Goal: Task Accomplishment & Management: Use online tool/utility

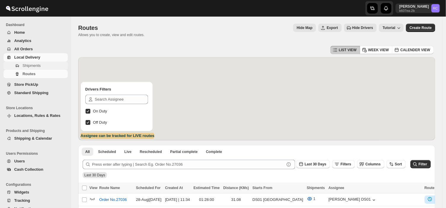
click at [39, 64] on span "Shipments" at bounding box center [32, 65] width 18 height 4
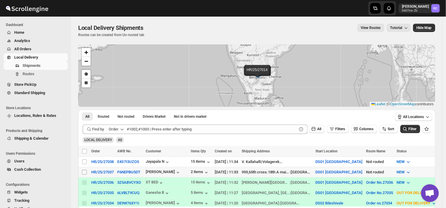
click at [84, 173] on input "Select shipment" at bounding box center [84, 172] width 5 height 5
checkbox input "true"
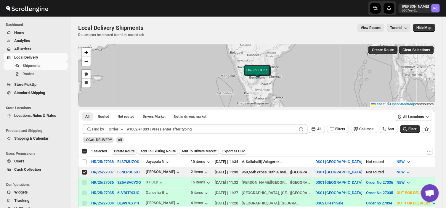
click at [128, 151] on span "Create Route" at bounding box center [124, 151] width 20 height 5
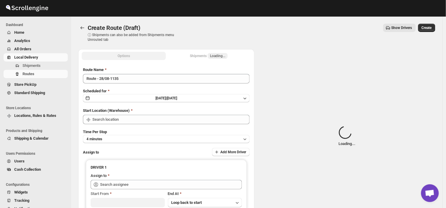
type input "DS01 [GEOGRAPHIC_DATA]"
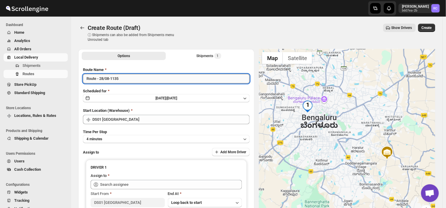
click at [127, 75] on input "Route - 28/08-1135" at bounding box center [166, 78] width 167 height 9
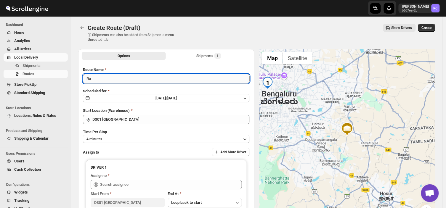
type input "R"
type input "Order no 27037"
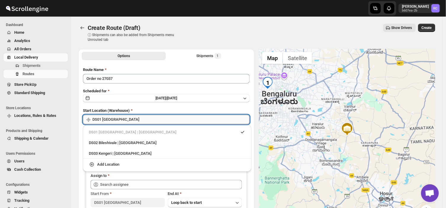
click at [127, 119] on input "DS01 [GEOGRAPHIC_DATA]" at bounding box center [170, 119] width 157 height 9
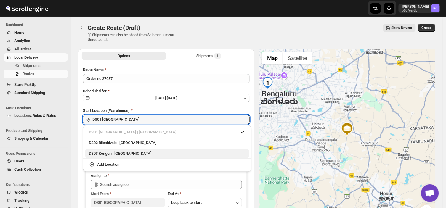
click at [104, 155] on div "DS03 Kengeri | [GEOGRAPHIC_DATA]" at bounding box center [167, 154] width 157 height 6
type input "DS03 Kengeri"
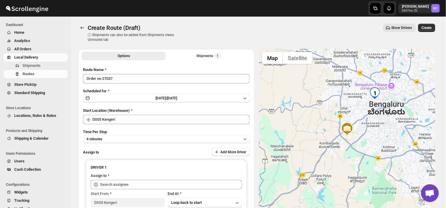
click at [108, 134] on div "Time Per Stop 4 minutes" at bounding box center [166, 136] width 167 height 14
click at [114, 137] on button "4 minutes" at bounding box center [166, 139] width 167 height 8
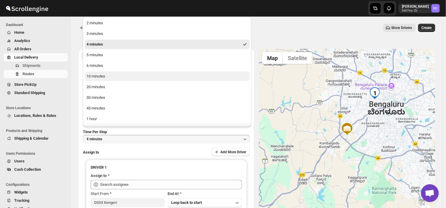
click at [101, 76] on div "10 minutes" at bounding box center [96, 77] width 19 height 6
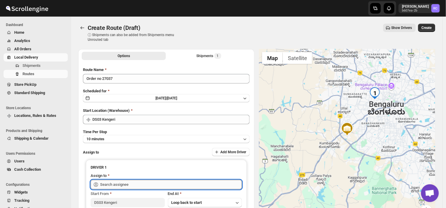
click at [134, 185] on input "text" at bounding box center [171, 184] width 142 height 9
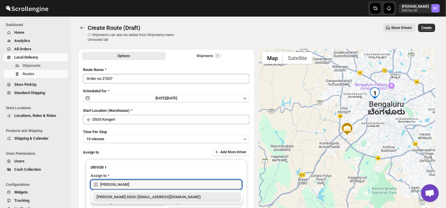
click at [135, 197] on div "Joseph Krishna DS03 (rirego4281@kimdyn.com)" at bounding box center [167, 197] width 141 height 6
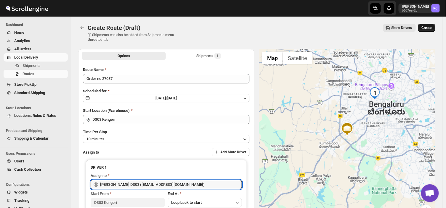
type input "Joseph Krishna DS03 (rirego4281@kimdyn.com)"
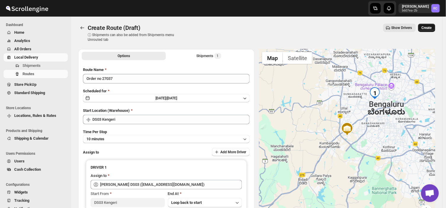
click at [428, 27] on span "Create" at bounding box center [427, 27] width 10 height 5
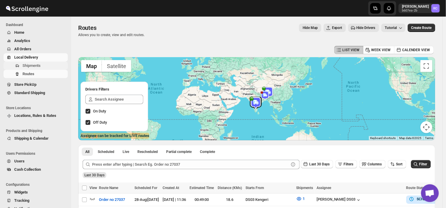
click at [36, 63] on span "Shipments" at bounding box center [32, 65] width 18 height 4
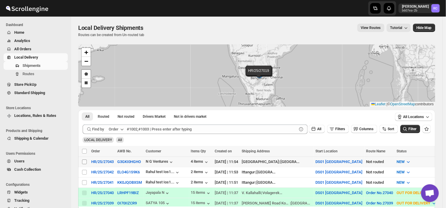
click at [84, 162] on input "Select shipment" at bounding box center [84, 162] width 5 height 5
checkbox input "true"
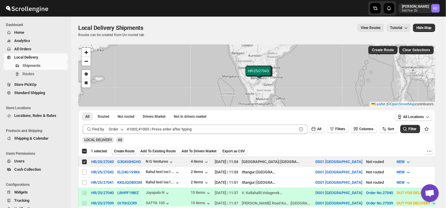
click at [127, 150] on span "Create Route" at bounding box center [124, 151] width 20 height 5
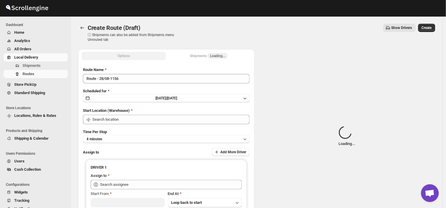
type input "DS01 [GEOGRAPHIC_DATA]"
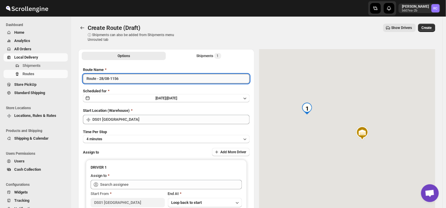
click at [123, 78] on input "Route - 28/08-1156" at bounding box center [166, 78] width 167 height 9
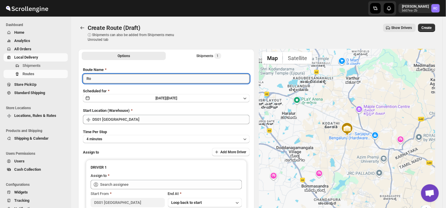
type input "R"
type input "Order no 27043"
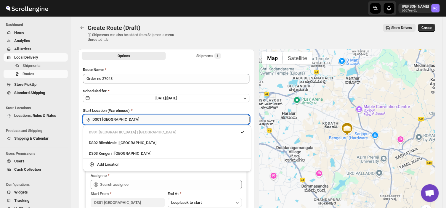
click at [122, 116] on input "DS01 [GEOGRAPHIC_DATA]" at bounding box center [170, 119] width 157 height 9
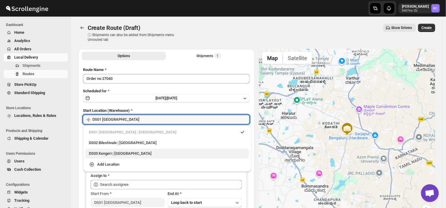
click at [107, 157] on div "DS03 Kengeri | Bengaluru" at bounding box center [167, 153] width 164 height 9
type input "DS03 Kengeri"
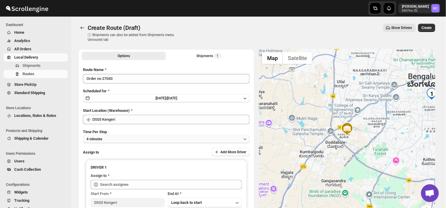
click at [112, 141] on button "4 minutes" at bounding box center [166, 139] width 167 height 8
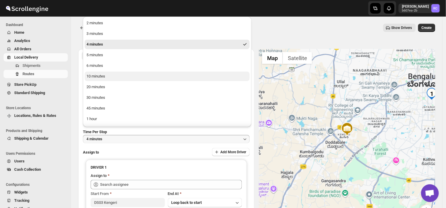
click at [97, 80] on button "10 minutes" at bounding box center [167, 76] width 165 height 9
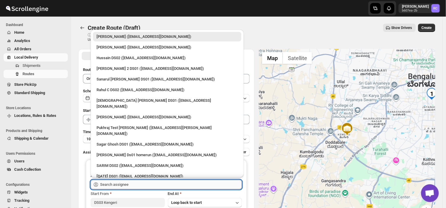
click at [138, 184] on input "text" at bounding box center [171, 184] width 142 height 9
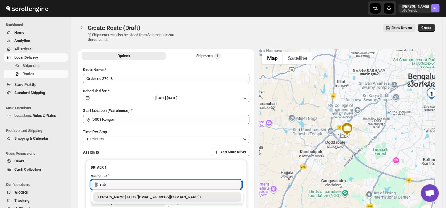
click at [138, 196] on div "RUBEL DS03 (tavejad825@hikuhu.com)" at bounding box center [167, 197] width 141 height 6
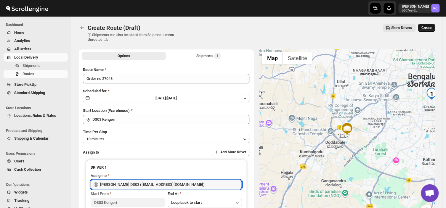
type input "RUBEL DS03 (tavejad825@hikuhu.com)"
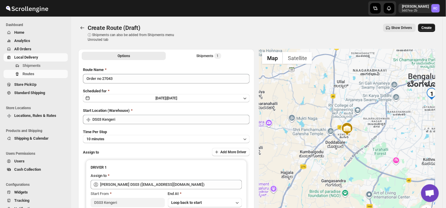
click at [430, 25] on span "Create" at bounding box center [427, 27] width 10 height 5
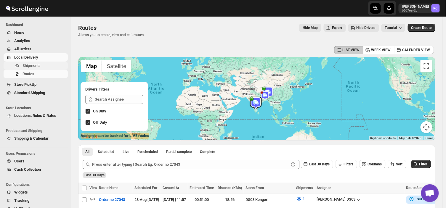
click at [36, 66] on span "Shipments" at bounding box center [32, 65] width 18 height 4
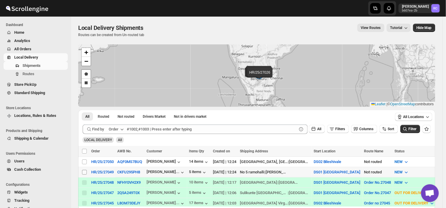
click at [82, 171] on span at bounding box center [84, 172] width 5 height 5
click at [82, 171] on input "Select shipment" at bounding box center [84, 172] width 5 height 5
click at [84, 172] on input "Select shipment" at bounding box center [84, 172] width 5 height 5
checkbox input "true"
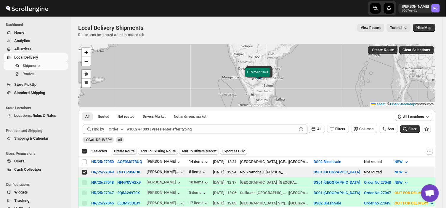
click at [117, 153] on span "Create Route" at bounding box center [124, 151] width 20 height 5
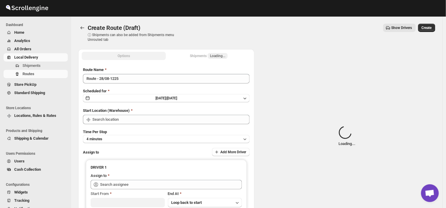
type input "DS01 [GEOGRAPHIC_DATA]"
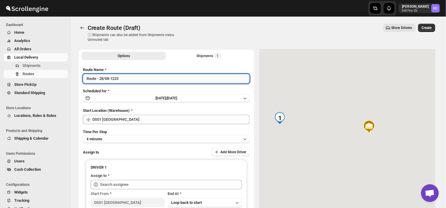
click at [124, 79] on input "Route - 28/08-1225" at bounding box center [166, 78] width 167 height 9
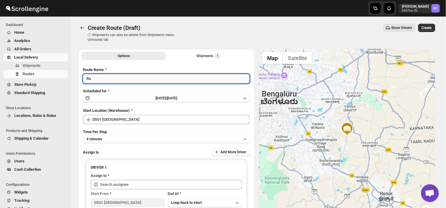
type input "R"
type input "Order no 27049"
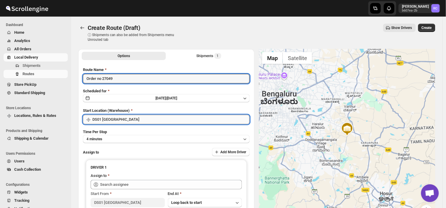
click at [122, 122] on input "DS01 [GEOGRAPHIC_DATA]" at bounding box center [170, 119] width 157 height 9
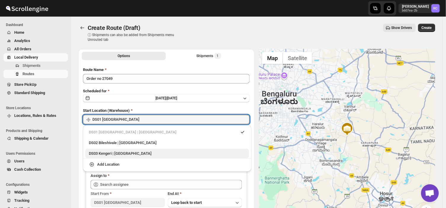
click at [106, 153] on div "DS03 Kengeri | Bengaluru" at bounding box center [167, 154] width 157 height 6
type input "DS03 Kengeri"
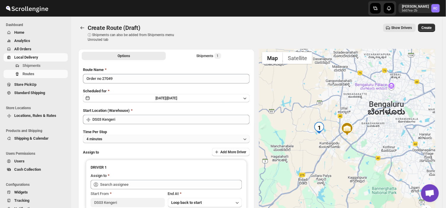
click at [111, 140] on button "4 minutes" at bounding box center [166, 139] width 167 height 8
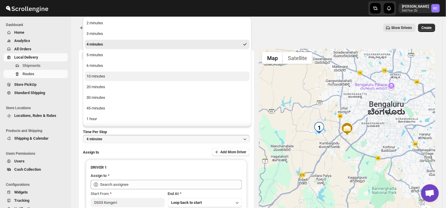
click at [106, 77] on button "10 minutes" at bounding box center [167, 76] width 165 height 9
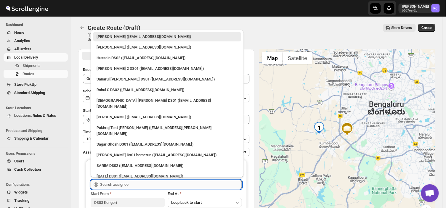
click at [135, 185] on input "text" at bounding box center [171, 184] width 142 height 9
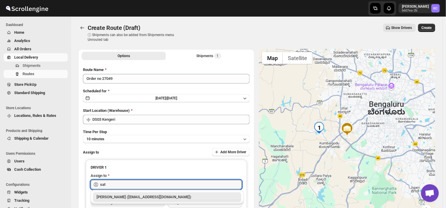
click at [141, 196] on div "Satish kumar veera (tehaxi9762@chaublog.com)" at bounding box center [167, 197] width 141 height 6
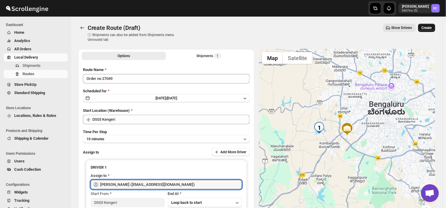
type input "Satish kumar veera (tehaxi9762@chaublog.com)"
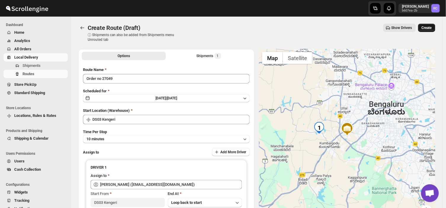
click at [429, 28] on span "Create" at bounding box center [427, 27] width 10 height 5
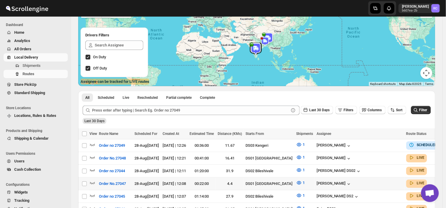
scroll to position [56, 0]
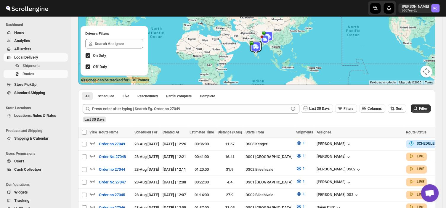
click at [353, 118] on div "Last 30 Days" at bounding box center [257, 118] width 350 height 10
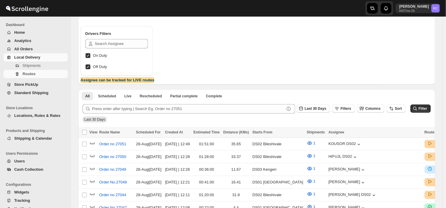
scroll to position [56, 0]
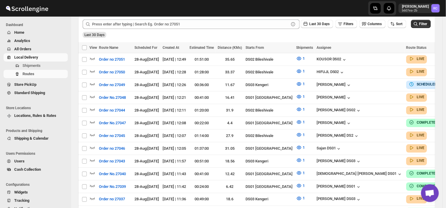
scroll to position [56, 0]
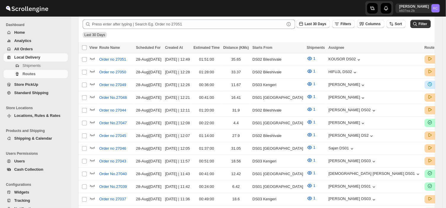
scroll to position [56, 0]
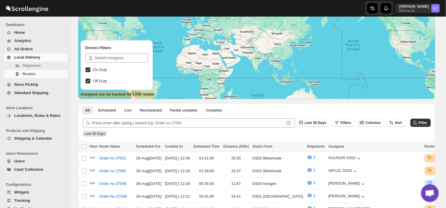
scroll to position [56, 0]
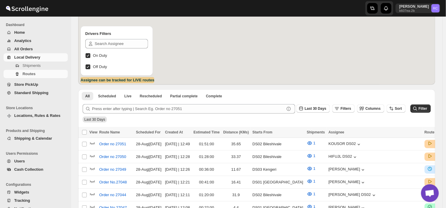
scroll to position [56, 0]
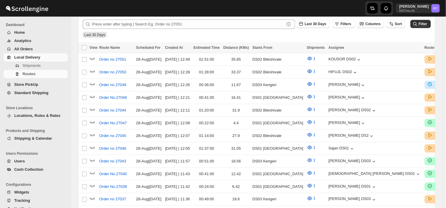
scroll to position [56, 0]
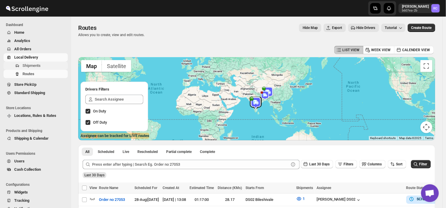
click at [48, 66] on span "Shipments" at bounding box center [45, 66] width 44 height 6
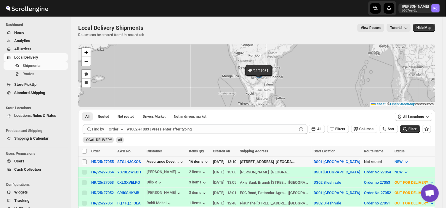
click at [87, 164] on input "Select shipment" at bounding box center [84, 162] width 5 height 5
checkbox input "true"
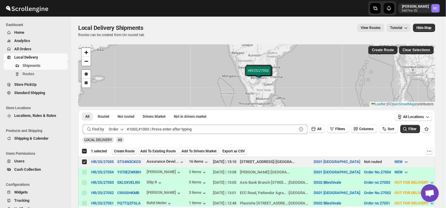
click at [127, 150] on span "Create Route" at bounding box center [124, 151] width 20 height 5
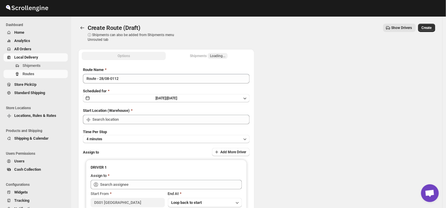
type input "DS01 [GEOGRAPHIC_DATA]"
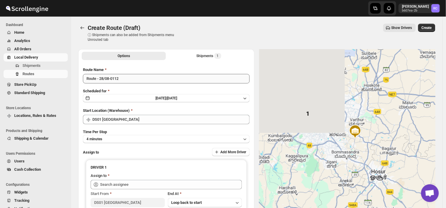
click at [124, 82] on div "Route Name Route - 28/08-0112 Scheduled for Thu Aug 28 2025 | Today Start Locat…" at bounding box center [166, 146] width 167 height 159
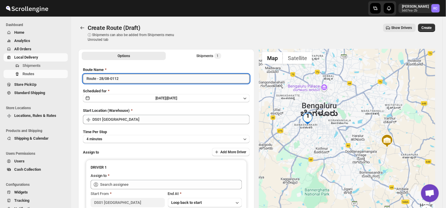
click at [122, 80] on input "Route - 28/08-0112" at bounding box center [166, 78] width 167 height 9
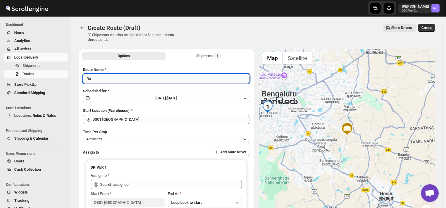
type input "R"
type input "Order no 27055"
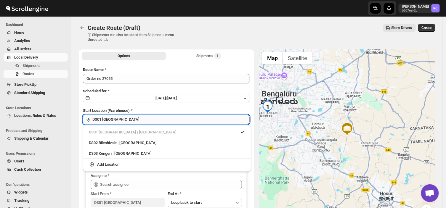
click at [122, 120] on input "DS01 [GEOGRAPHIC_DATA]" at bounding box center [170, 119] width 157 height 9
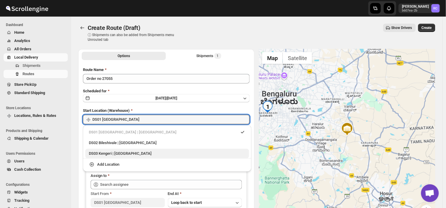
click at [106, 154] on div "DS03 Kengeri | Bengaluru" at bounding box center [167, 154] width 157 height 6
type input "DS03 Kengeri"
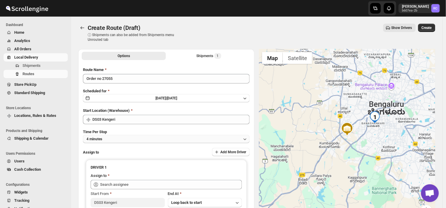
click at [110, 138] on button "4 minutes" at bounding box center [166, 139] width 167 height 8
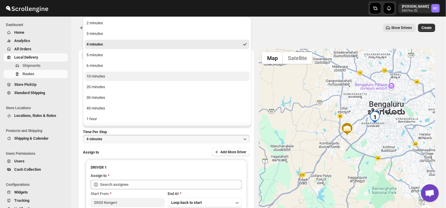
click at [99, 74] on div "10 minutes" at bounding box center [96, 77] width 19 height 6
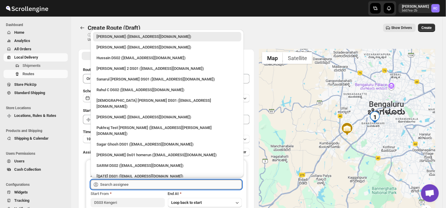
click at [131, 185] on input "text" at bounding box center [171, 184] width 142 height 9
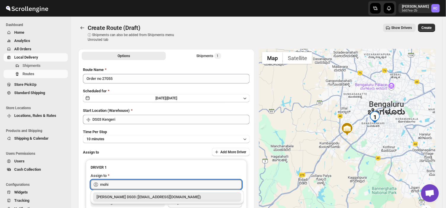
click at [124, 196] on div "Mohim uddin DS03 (veyanal843@bizmud.com)" at bounding box center [167, 197] width 141 height 6
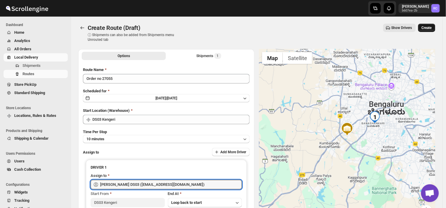
type input "Mohim uddin DS03 (veyanal843@bizmud.com)"
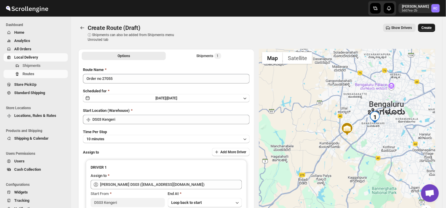
click at [430, 26] on span "Create" at bounding box center [427, 27] width 10 height 5
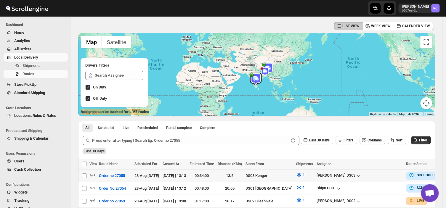
scroll to position [24, 0]
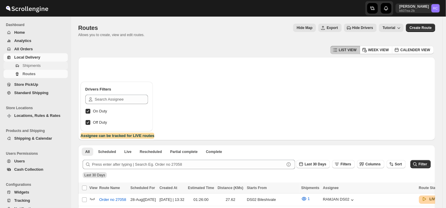
click at [36, 66] on span "Shipments" at bounding box center [32, 65] width 18 height 4
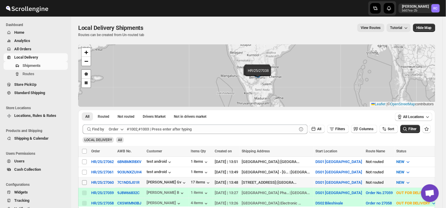
click at [84, 182] on input "Select shipment" at bounding box center [84, 183] width 5 height 5
checkbox input "true"
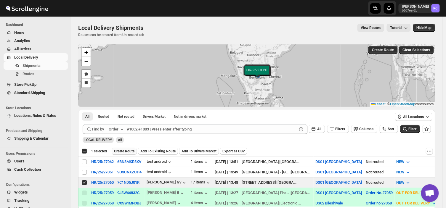
click at [127, 149] on span "Create Route" at bounding box center [124, 151] width 20 height 5
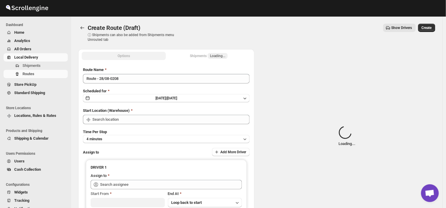
type input "DS01 [GEOGRAPHIC_DATA]"
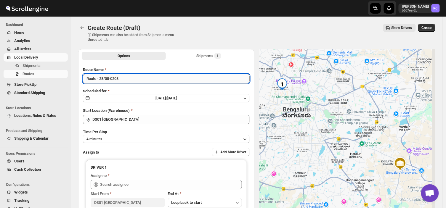
click at [122, 79] on input "Route - 28/08-0208" at bounding box center [166, 78] width 167 height 9
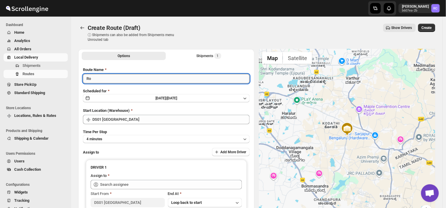
type input "R"
type input "Order no 27060"
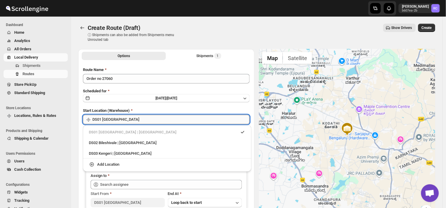
click at [125, 117] on input "DS01 [GEOGRAPHIC_DATA]" at bounding box center [170, 119] width 157 height 9
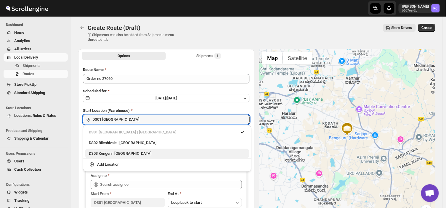
click at [104, 153] on div "DS03 Kengeri | Bengaluru" at bounding box center [167, 154] width 157 height 6
type input "DS03 Kengeri"
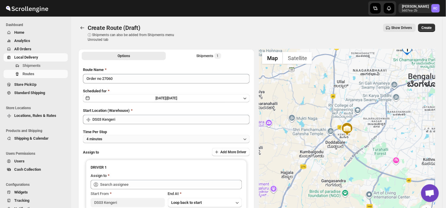
click at [107, 140] on button "4 minutes" at bounding box center [166, 139] width 167 height 8
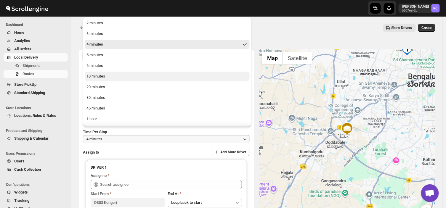
click at [98, 77] on div "10 minutes" at bounding box center [96, 77] width 19 height 6
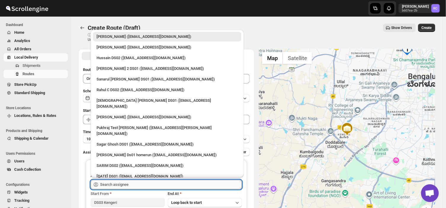
click at [143, 184] on input "text" at bounding box center [171, 184] width 142 height 9
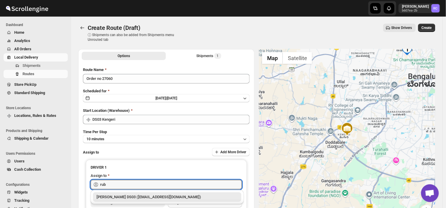
click at [149, 199] on div "RUBEL DS03 (tavejad825@hikuhu.com)" at bounding box center [167, 197] width 141 height 6
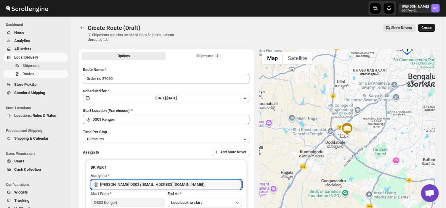
type input "RUBEL DS03 (tavejad825@hikuhu.com)"
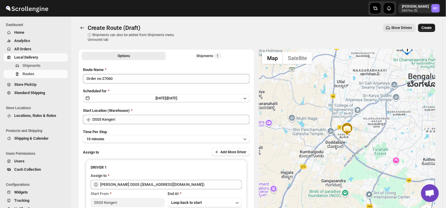
click at [431, 26] on span "Create" at bounding box center [427, 27] width 10 height 5
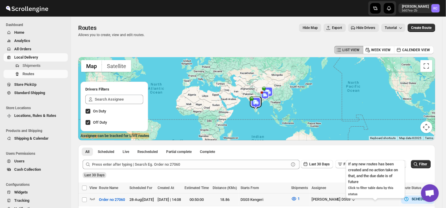
scroll to position [55, 0]
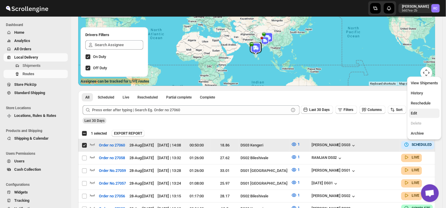
click at [415, 111] on span "Edit" at bounding box center [414, 113] width 6 height 4
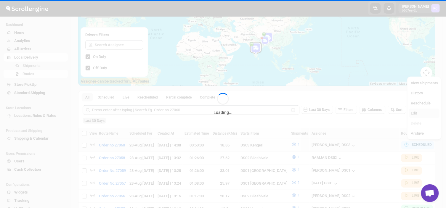
checkbox input "false"
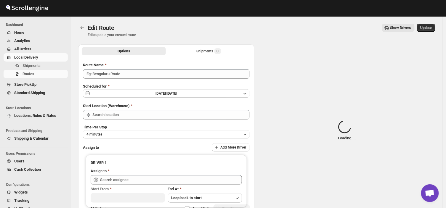
type input "Order no 27060"
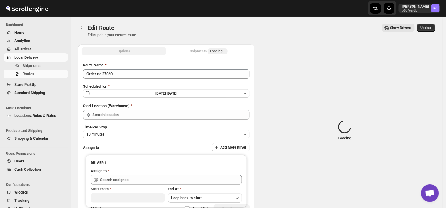
type input "DS03 Kengeri"
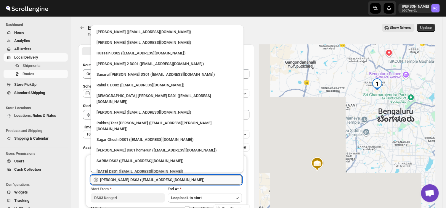
click at [167, 180] on input "RUBEL DS03 (tavejad825@hikuhu.com)" at bounding box center [171, 179] width 142 height 9
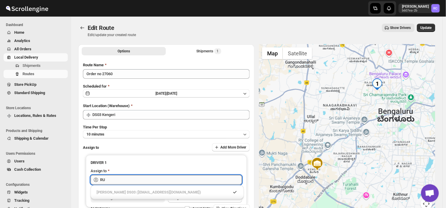
type input "R"
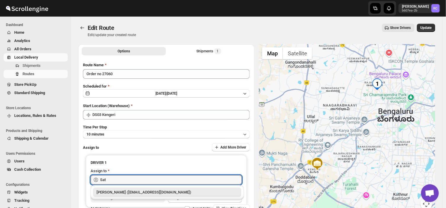
click at [148, 194] on div "Satish kumar veera (tehaxi9762@chaublog.com)" at bounding box center [167, 193] width 141 height 6
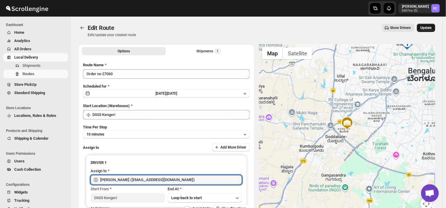
type input "Satish kumar veera (tehaxi9762@chaublog.com)"
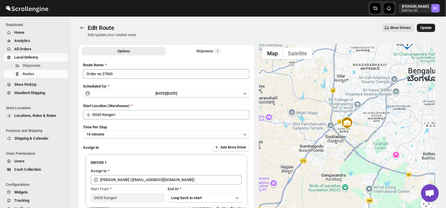
click at [432, 26] on span "Update" at bounding box center [426, 27] width 11 height 5
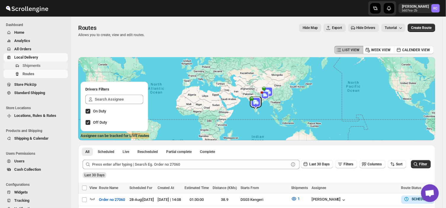
click at [41, 64] on span "Shipments" at bounding box center [45, 66] width 44 height 6
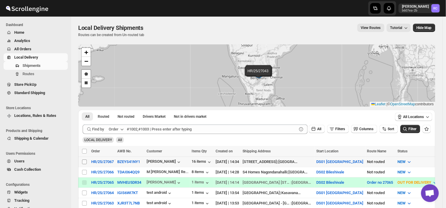
click at [83, 160] on input "Select shipment" at bounding box center [84, 162] width 5 height 5
checkbox input "true"
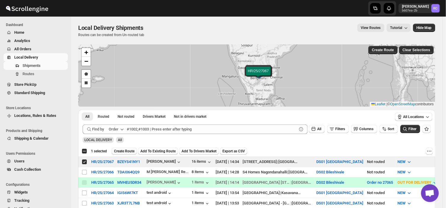
click at [124, 150] on span "Create Route" at bounding box center [124, 151] width 20 height 5
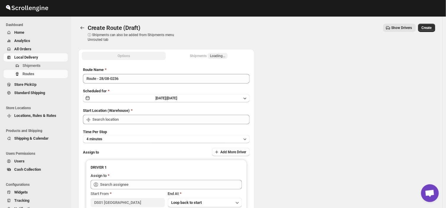
type input "DS01 [GEOGRAPHIC_DATA]"
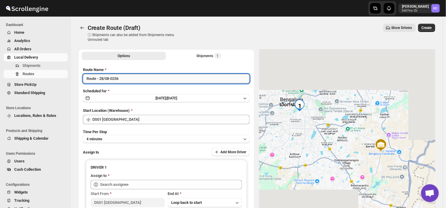
click at [124, 79] on input "Route - 28/08-0236" at bounding box center [166, 78] width 167 height 9
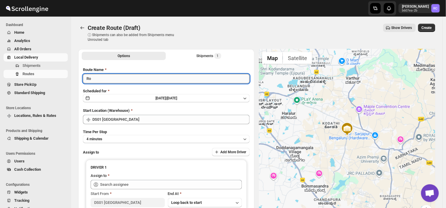
type input "R"
type input "Order no 27067"
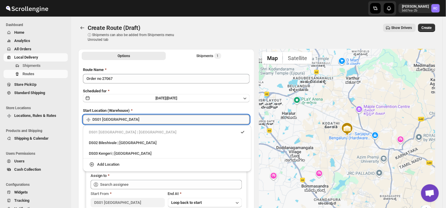
click at [125, 116] on input "DS01 [GEOGRAPHIC_DATA]" at bounding box center [170, 119] width 157 height 9
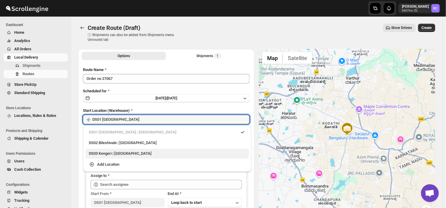
click at [105, 153] on div "DS03 Kengeri | Bengaluru" at bounding box center [167, 154] width 157 height 6
type input "DS03 Kengeri"
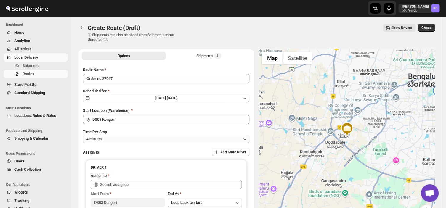
click at [106, 139] on button "4 minutes" at bounding box center [166, 139] width 167 height 8
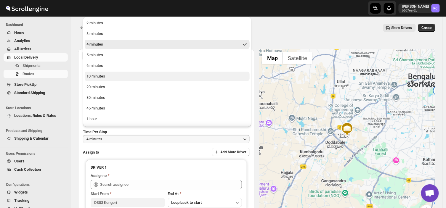
click at [101, 75] on div "10 minutes" at bounding box center [96, 77] width 19 height 6
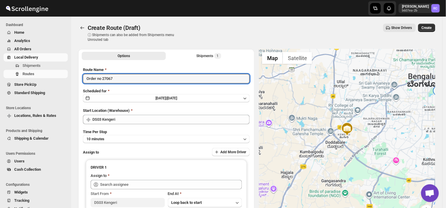
click at [101, 75] on input "Order no 27067" at bounding box center [166, 78] width 167 height 9
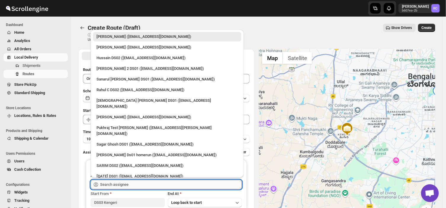
click at [130, 183] on input "text" at bounding box center [171, 184] width 142 height 9
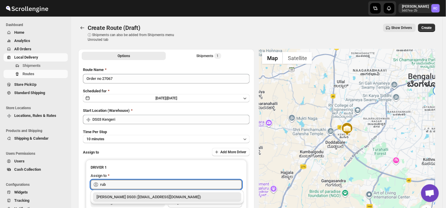
click at [130, 195] on div "RUBEL DS03 (tavejad825@hikuhu.com)" at bounding box center [167, 197] width 141 height 6
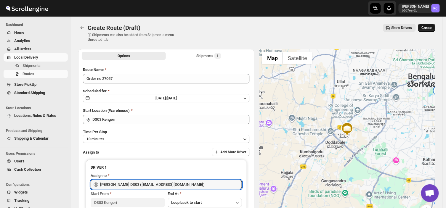
type input "RUBEL DS03 (tavejad825@hikuhu.com)"
click at [429, 27] on span "Create" at bounding box center [427, 27] width 10 height 5
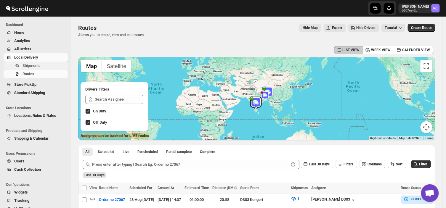
click at [40, 66] on span "Shipments" at bounding box center [32, 65] width 18 height 4
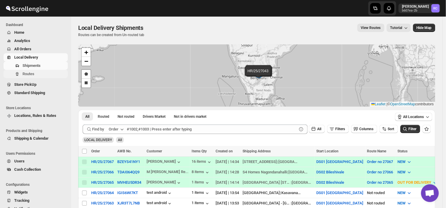
click at [35, 76] on span "Routes" at bounding box center [45, 74] width 44 height 6
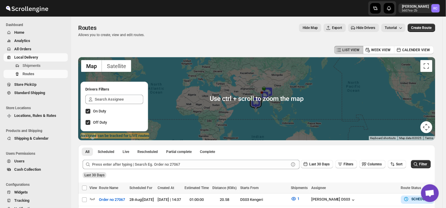
scroll to position [33, 0]
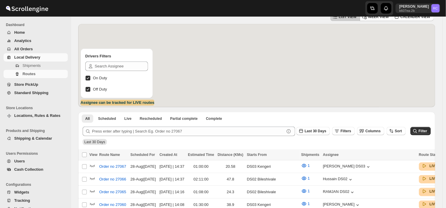
scroll to position [33, 0]
